Goal: Check status: Check status

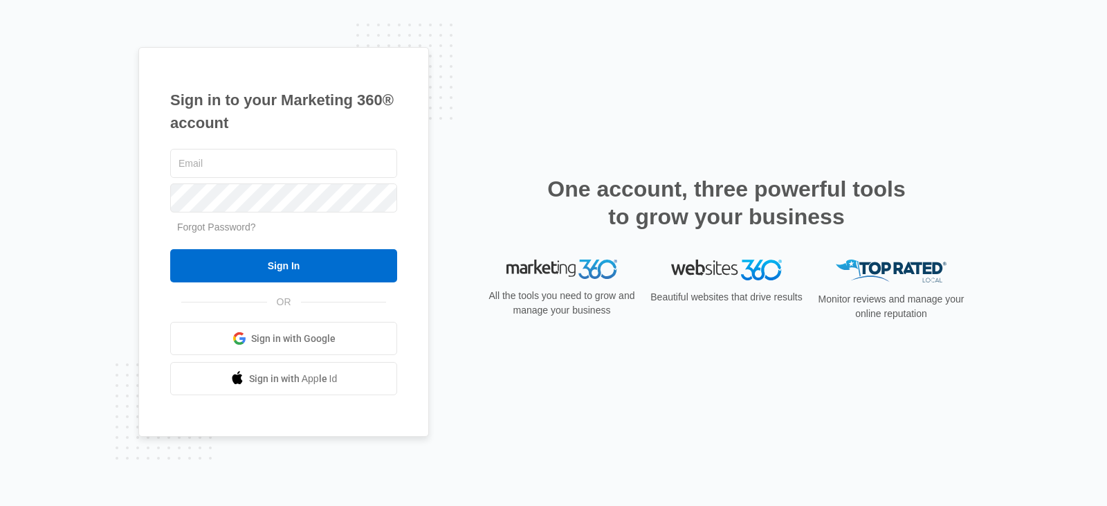
click at [84, 217] on div "Sign in to your Marketing 360® account Forgot Password? Sign In OR Sign in with…" at bounding box center [553, 253] width 1107 height 506
click at [247, 158] on input "text" at bounding box center [283, 163] width 227 height 29
type input "[EMAIL_ADDRESS][DOMAIN_NAME]"
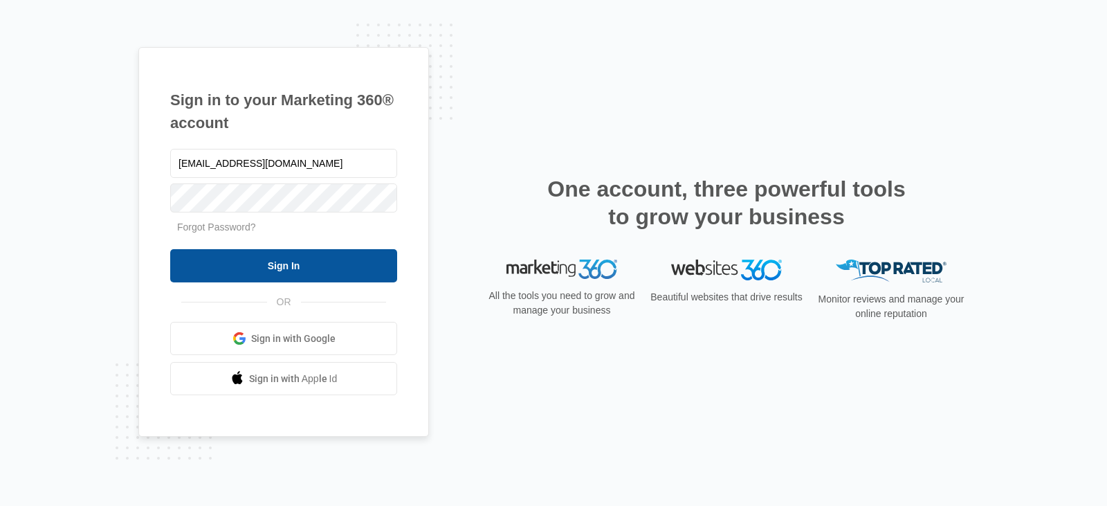
click at [273, 266] on input "Sign In" at bounding box center [283, 265] width 227 height 33
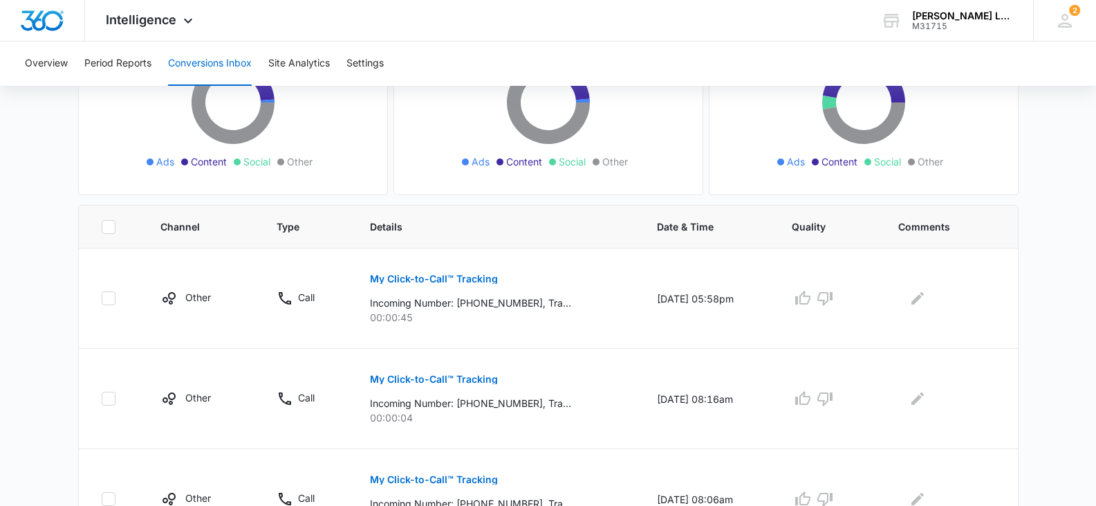
scroll to position [213, 0]
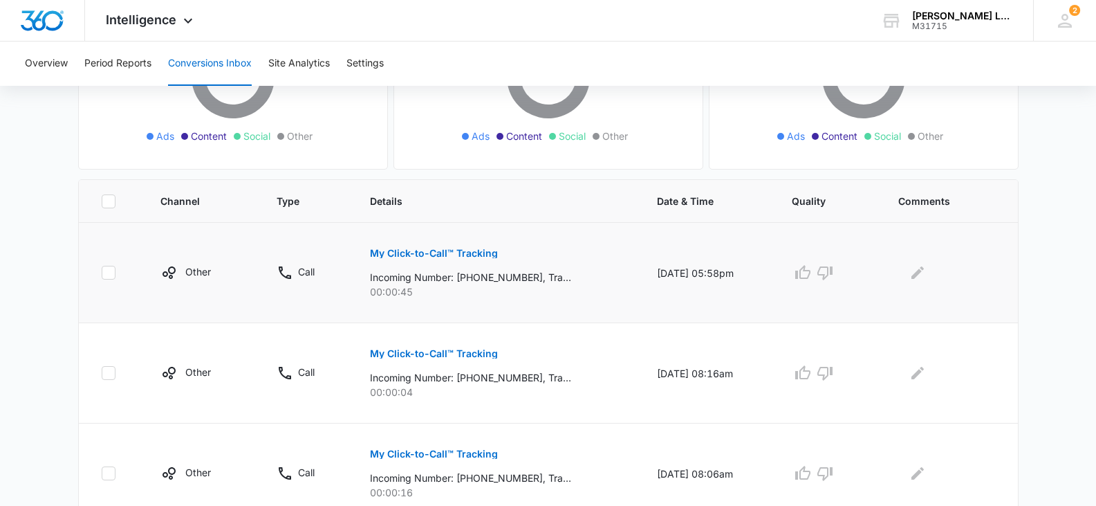
click at [387, 253] on p "My Click-to-Call™ Tracking" at bounding box center [434, 253] width 128 height 10
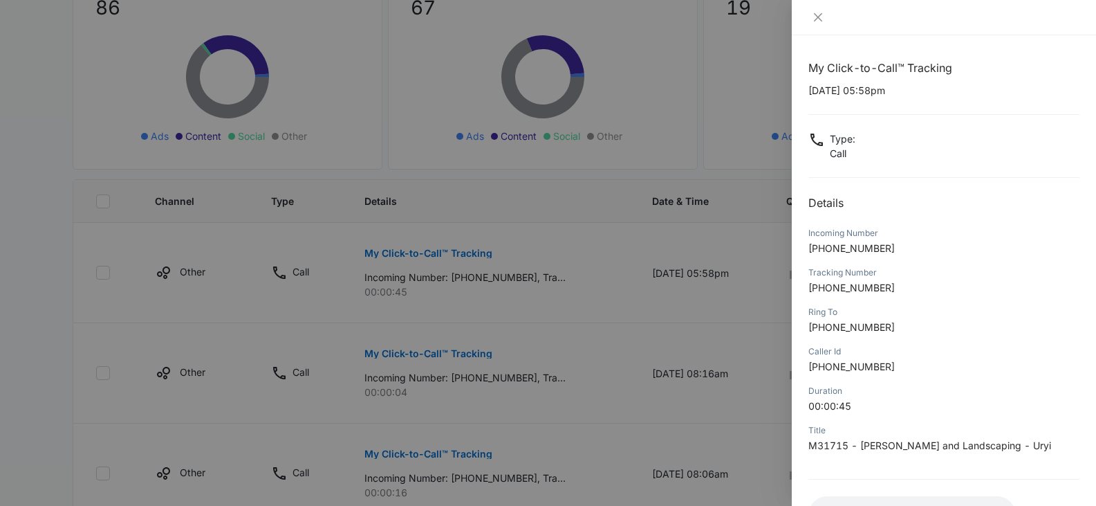
scroll to position [120, 0]
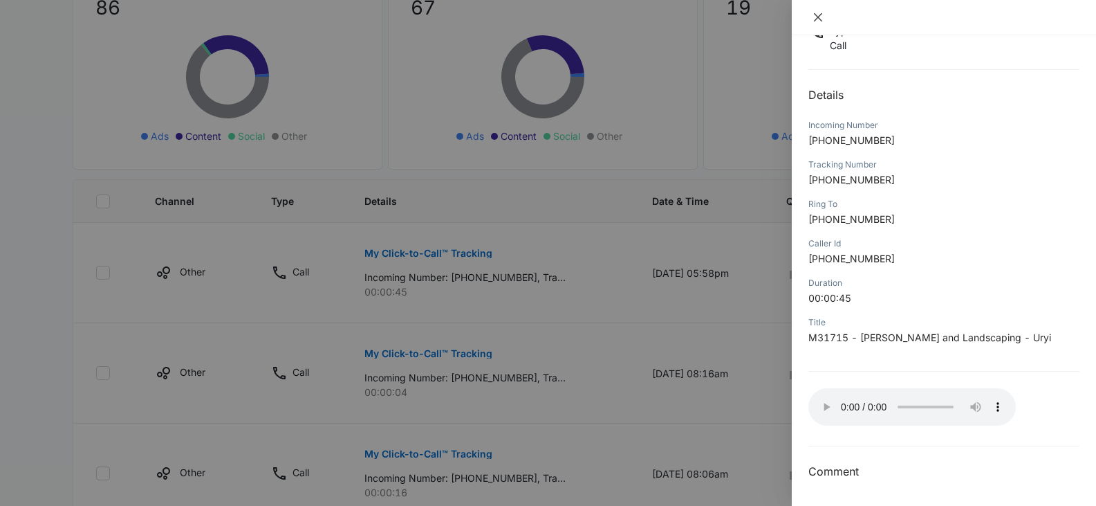
click at [818, 19] on icon "close" at bounding box center [818, 17] width 8 height 8
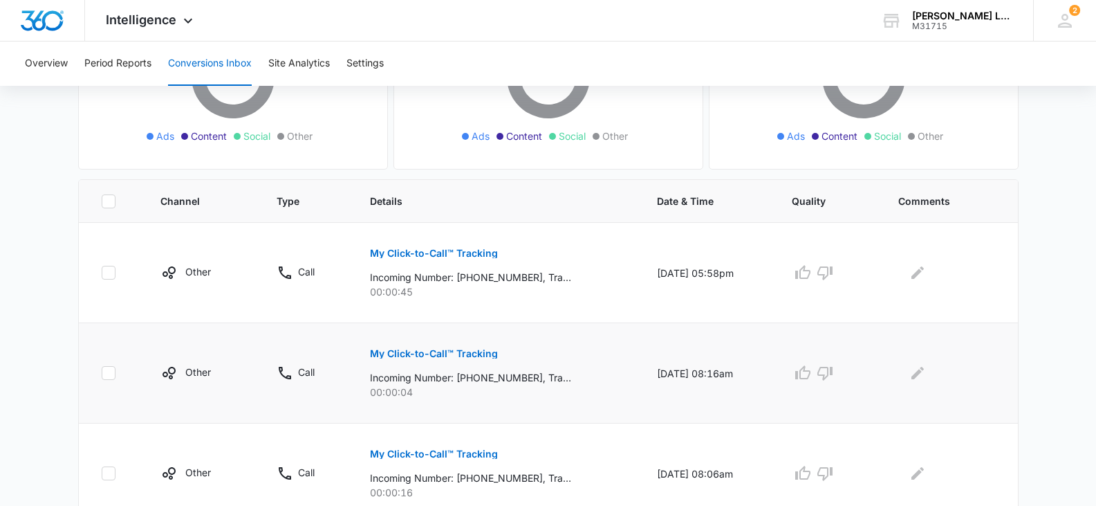
click at [385, 353] on p "My Click-to-Call™ Tracking" at bounding box center [434, 354] width 128 height 10
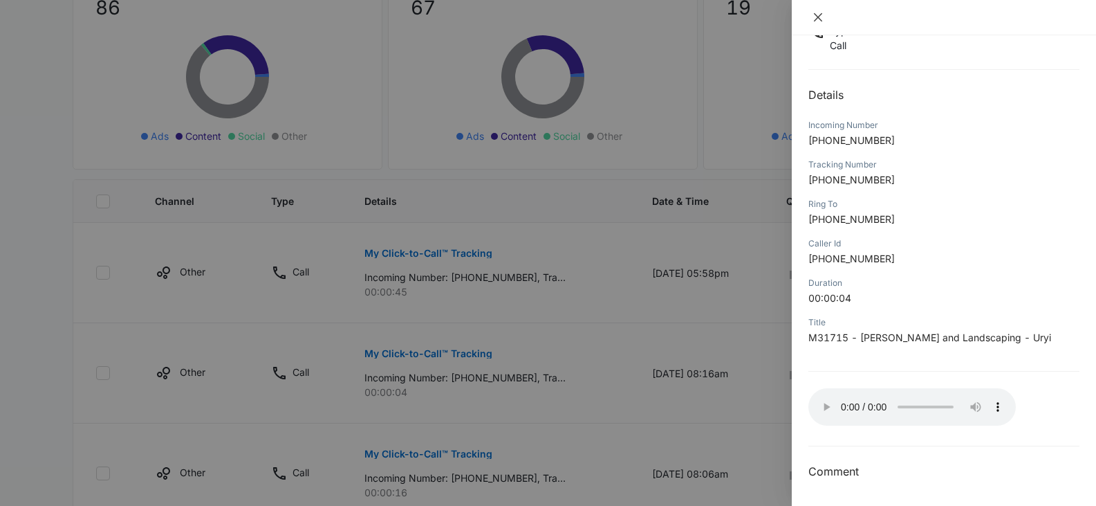
click at [825, 15] on button "Close" at bounding box center [818, 17] width 19 height 12
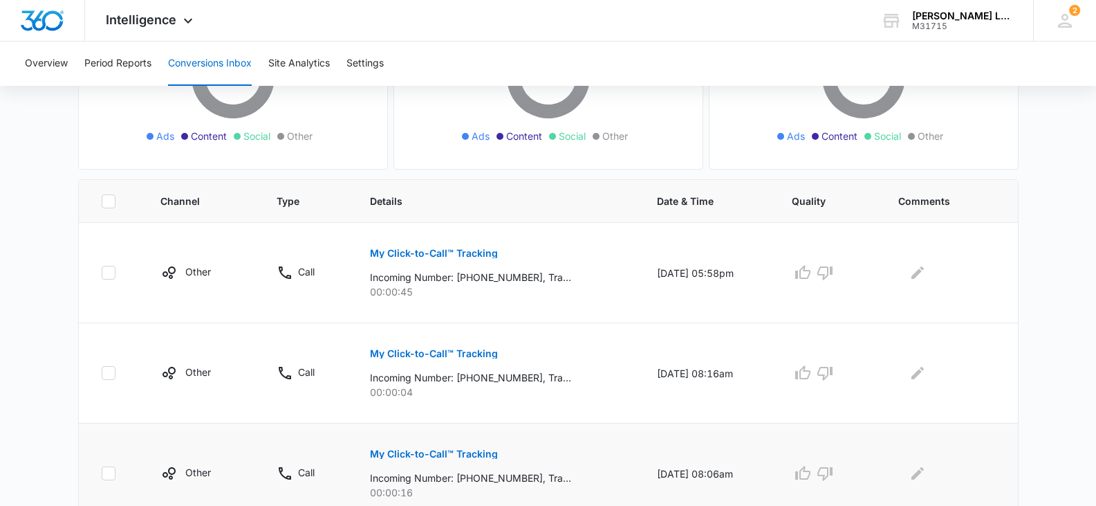
click at [409, 454] on p "My Click-to-Call™ Tracking" at bounding box center [434, 454] width 128 height 10
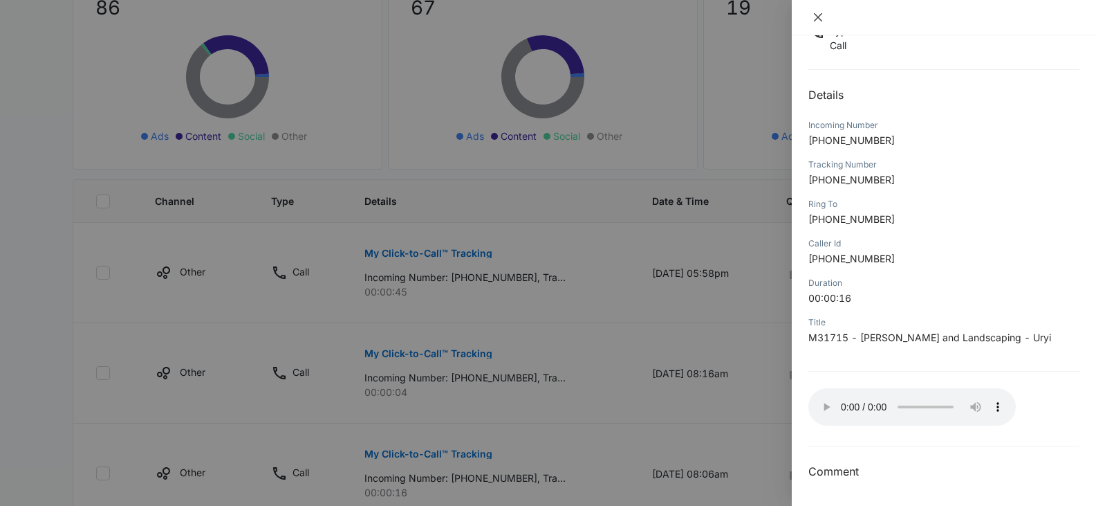
click at [818, 15] on icon "close" at bounding box center [818, 17] width 11 height 11
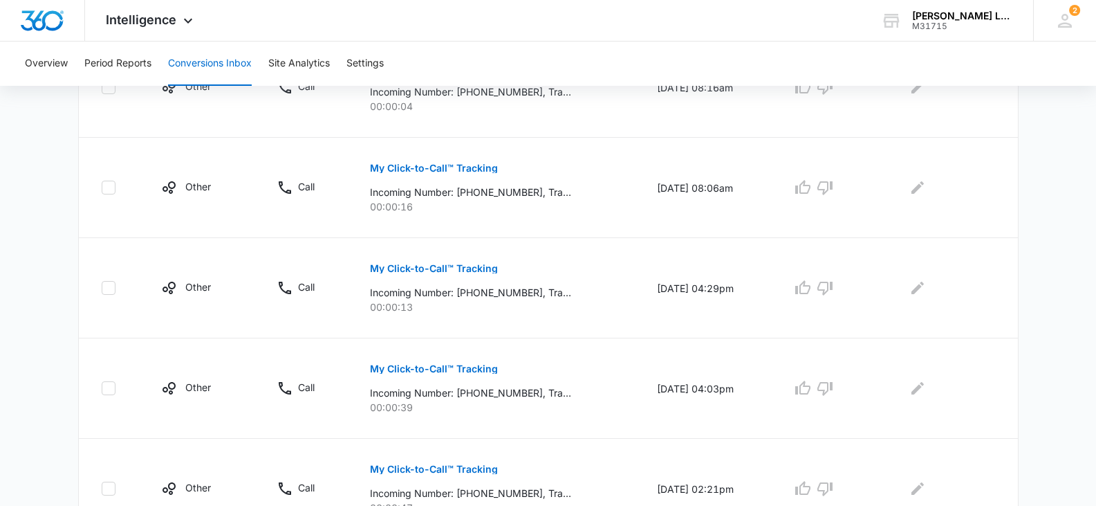
scroll to position [501, 0]
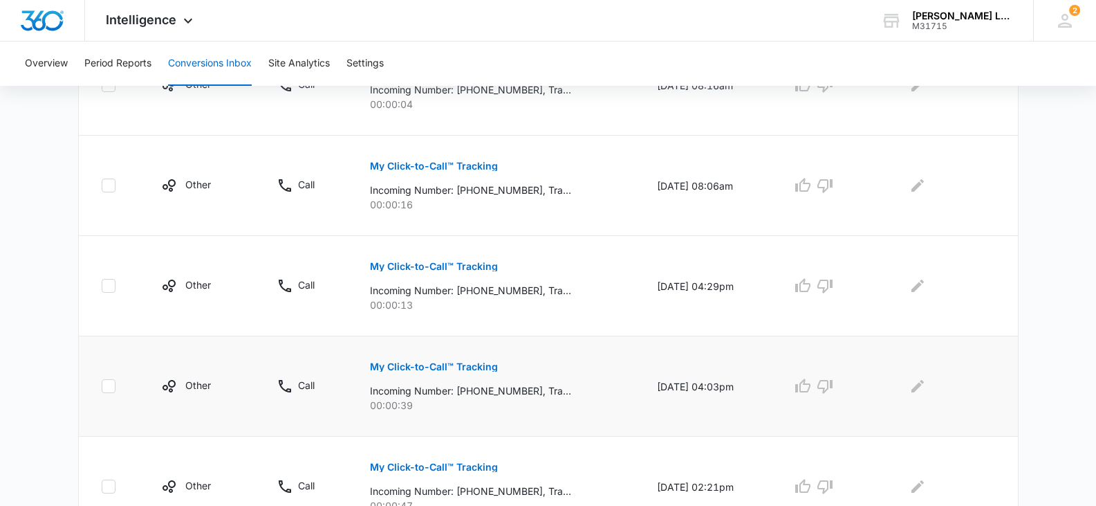
click at [432, 369] on p "My Click-to-Call™ Tracking" at bounding box center [434, 367] width 128 height 10
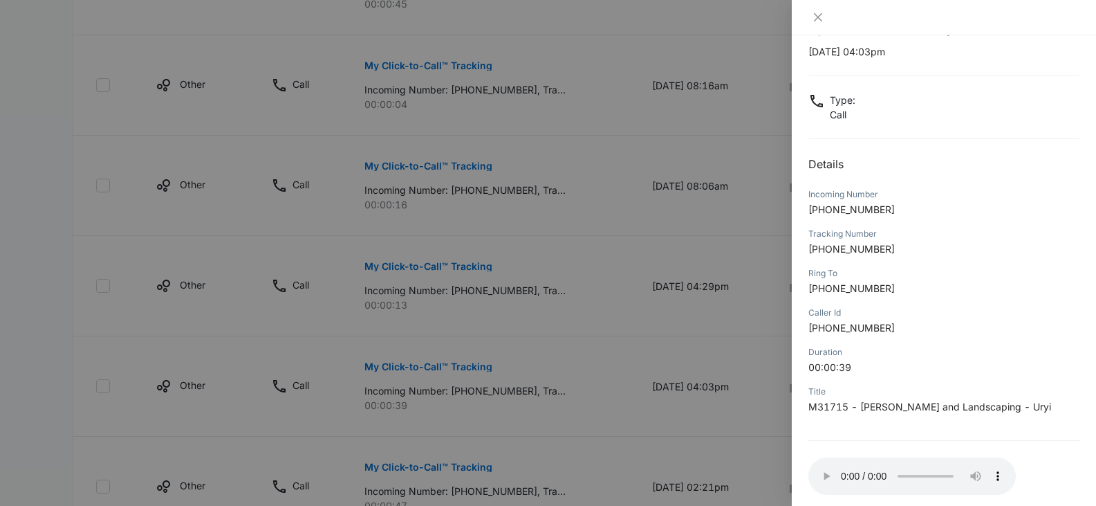
scroll to position [0, 0]
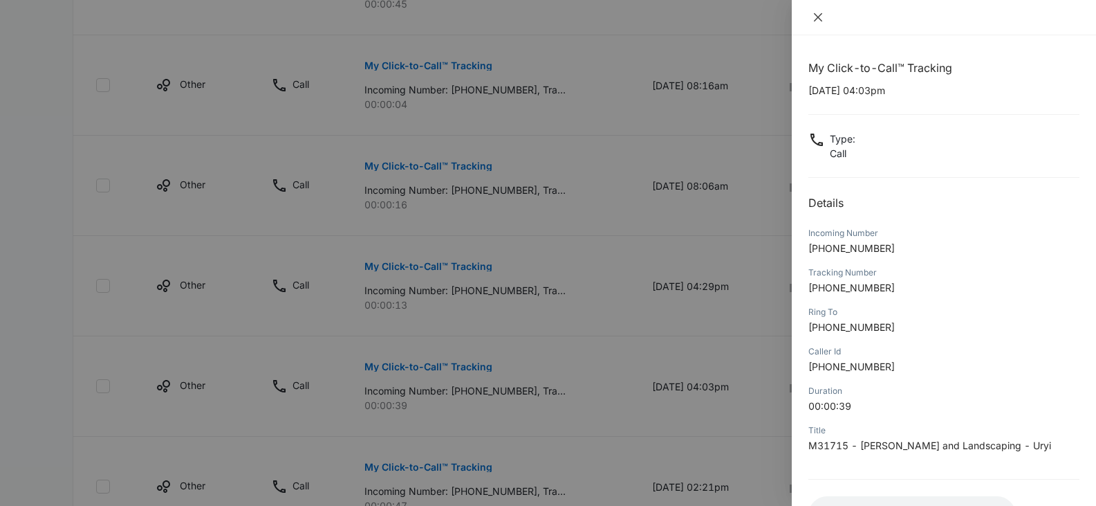
click at [814, 17] on icon "close" at bounding box center [818, 17] width 11 height 11
